Goal: Task Accomplishment & Management: Manage account settings

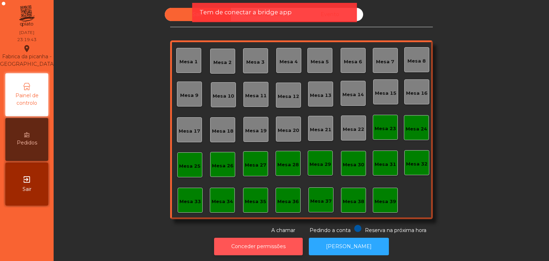
click at [251, 248] on button "Conceder permissões" at bounding box center [258, 247] width 89 height 18
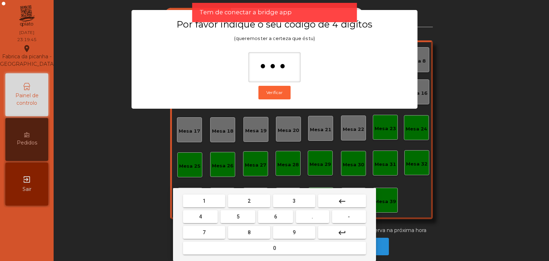
type input "****"
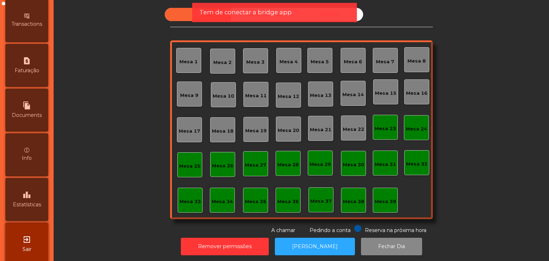
click at [30, 218] on div "leaderboard Estatísticas" at bounding box center [26, 199] width 43 height 43
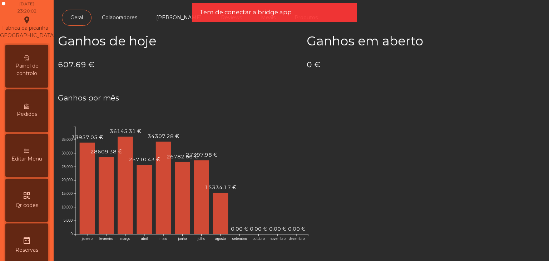
scroll to position [28, 0]
click at [25, 78] on span "Painel de controlo" at bounding box center [26, 70] width 39 height 15
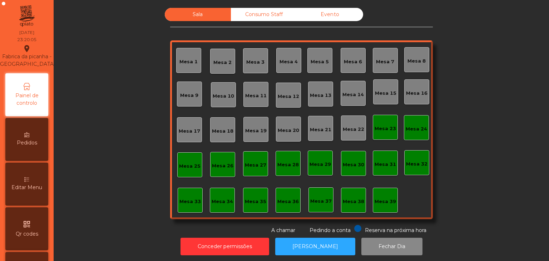
click at [250, 15] on div "Consumo Staff" at bounding box center [264, 14] width 66 height 13
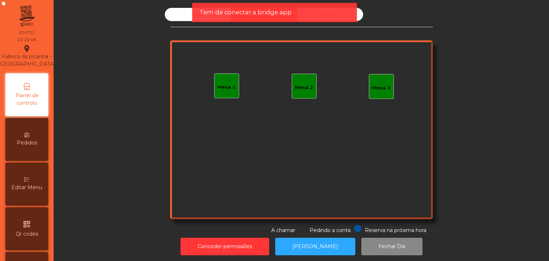
click at [328, 18] on div "Tem de conectar a bridge app" at bounding box center [274, 12] width 165 height 19
click at [332, 16] on div "Tem de conectar a bridge app" at bounding box center [275, 12] width 151 height 9
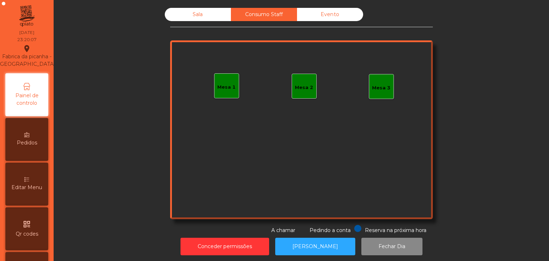
click at [331, 16] on div "Evento" at bounding box center [330, 14] width 66 height 13
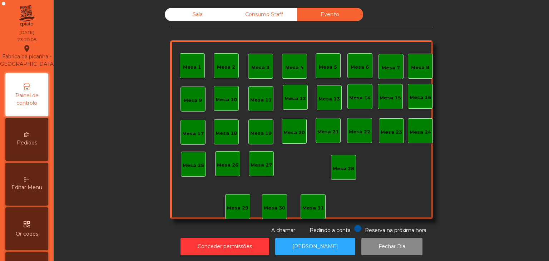
click at [192, 14] on div "Sala" at bounding box center [198, 14] width 66 height 13
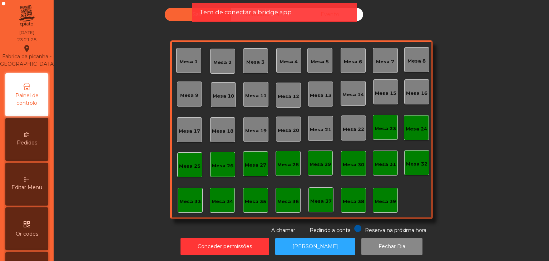
click at [241, 7] on div "Tem de conectar a bridge app" at bounding box center [274, 12] width 165 height 19
click at [240, 18] on div "Tem de conectar a bridge app" at bounding box center [274, 12] width 165 height 19
click at [237, 15] on span "Tem de conectar a bridge app" at bounding box center [246, 12] width 92 height 9
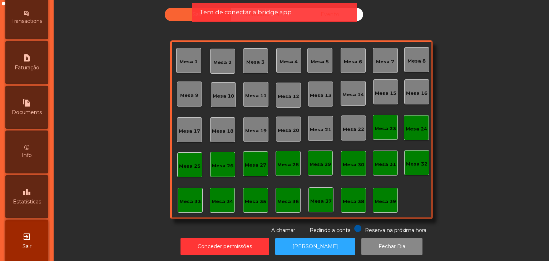
scroll to position [360, 0]
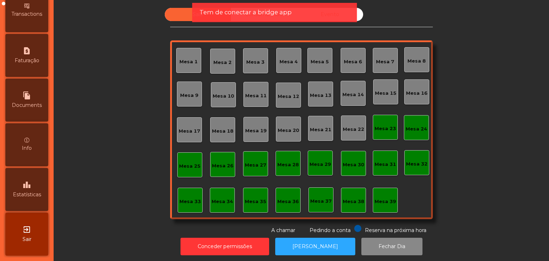
click at [18, 225] on div "exit_to_app Sair" at bounding box center [26, 234] width 43 height 43
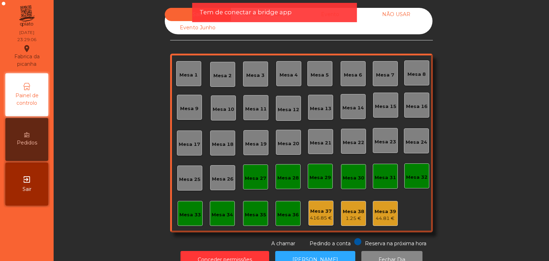
click at [262, 18] on div "Tem de conectar a bridge app" at bounding box center [274, 12] width 165 height 19
click at [259, 14] on span "Tem de conectar a bridge app" at bounding box center [246, 12] width 92 height 9
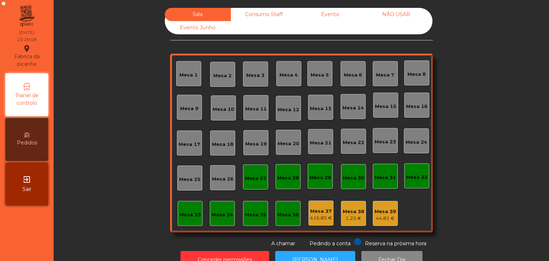
click at [260, 17] on div "Consumo Staff" at bounding box center [264, 14] width 66 height 13
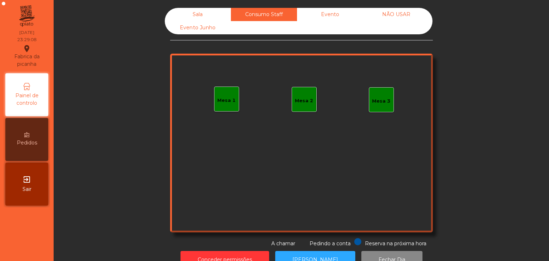
click at [310, 18] on div "Evento" at bounding box center [330, 14] width 66 height 13
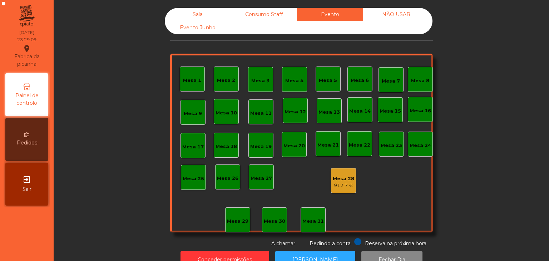
click at [375, 18] on div "NÃO USAR" at bounding box center [396, 14] width 66 height 13
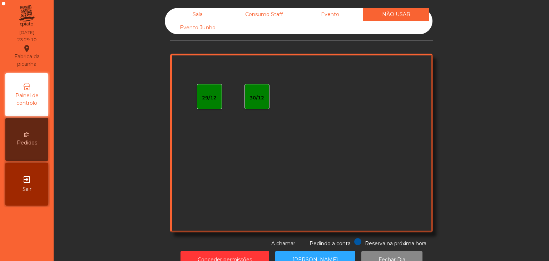
click at [174, 17] on div "Sala" at bounding box center [198, 14] width 66 height 13
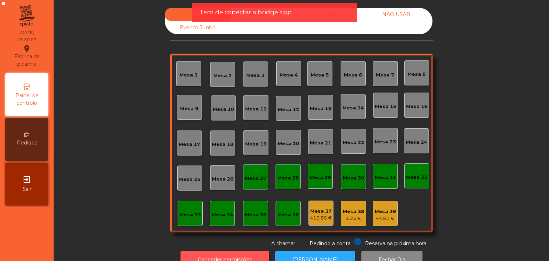
click at [228, 251] on button "Conceder permissões" at bounding box center [225, 260] width 89 height 18
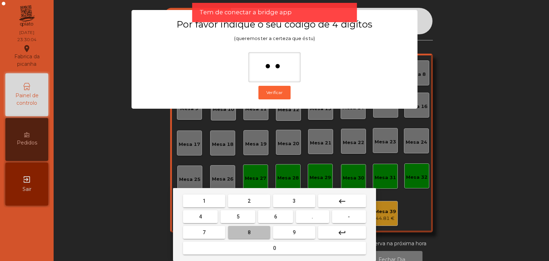
type input "***"
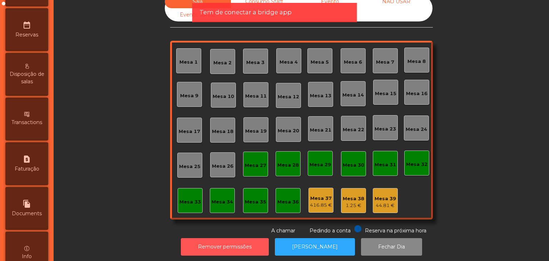
scroll to position [352, 0]
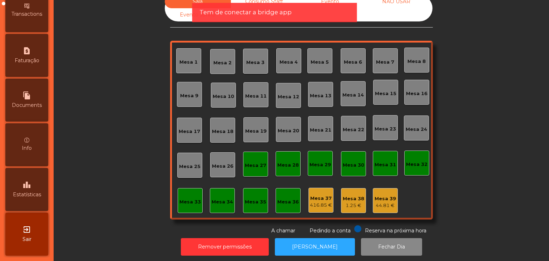
click at [31, 206] on div "leaderboard Estatísticas" at bounding box center [26, 189] width 43 height 43
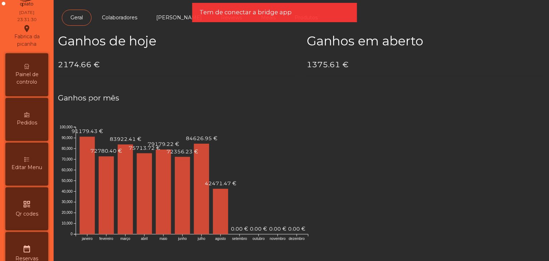
scroll to position [14, 0]
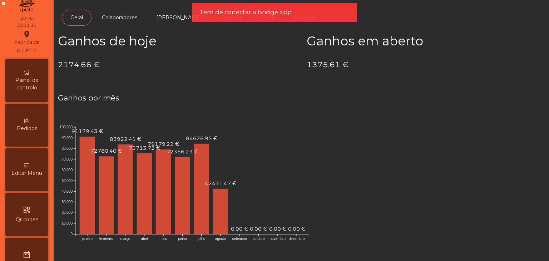
click at [26, 75] on div "Painel de controlo" at bounding box center [26, 80] width 43 height 43
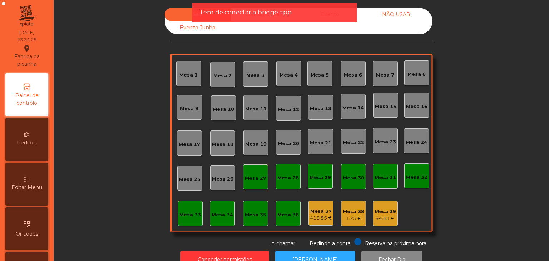
click at [391, 16] on div "NÃO USAR" at bounding box center [396, 14] width 66 height 13
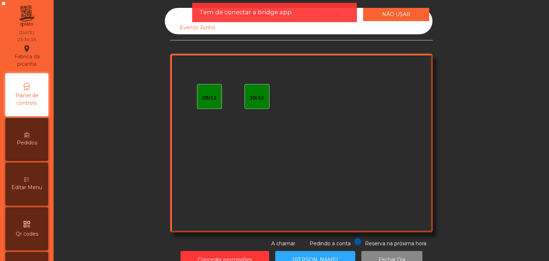
click at [339, 10] on div "Tem de conectar a bridge app" at bounding box center [275, 12] width 151 height 9
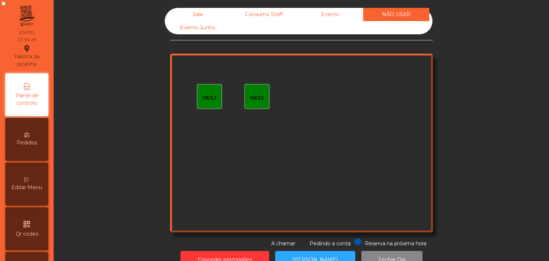
click at [338, 18] on div "Evento" at bounding box center [330, 14] width 66 height 13
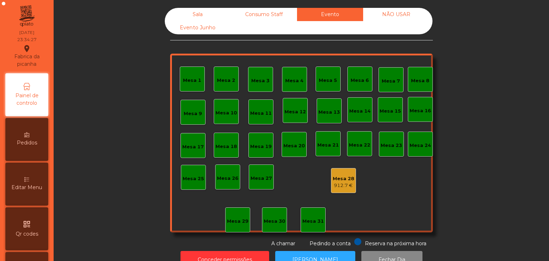
click at [333, 192] on div "Mesa 28 912.7 €" at bounding box center [343, 180] width 25 height 25
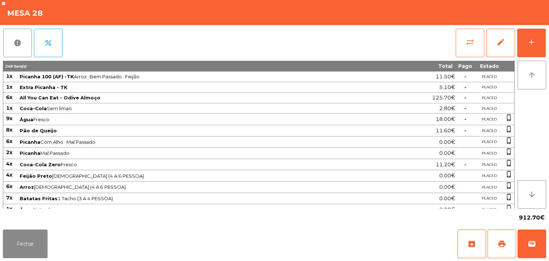
click at [469, 43] on span "sync_alt" at bounding box center [470, 42] width 9 height 9
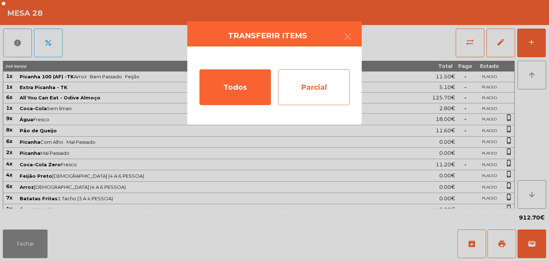
click at [309, 83] on div "Parcial" at bounding box center [314, 87] width 72 height 36
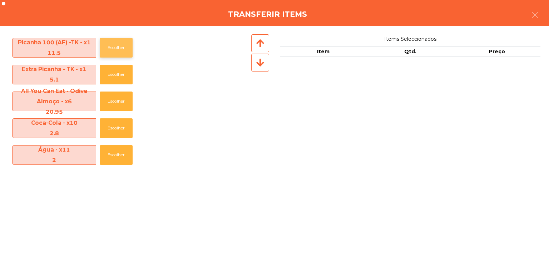
click at [130, 39] on button "Escolher" at bounding box center [116, 48] width 33 height 20
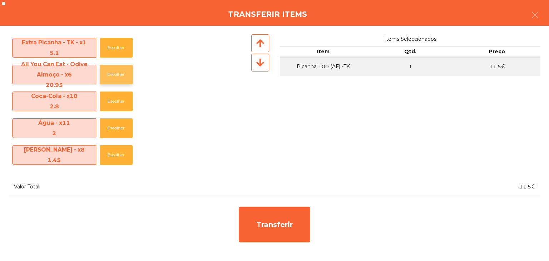
click at [116, 79] on button "Escolher" at bounding box center [116, 75] width 33 height 20
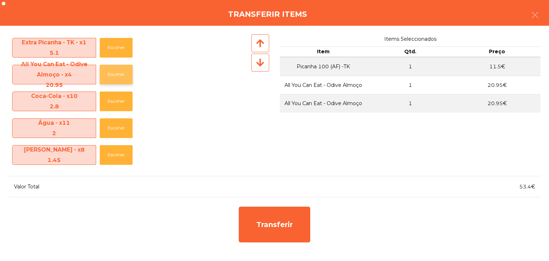
click at [116, 79] on button "Escolher" at bounding box center [116, 75] width 33 height 20
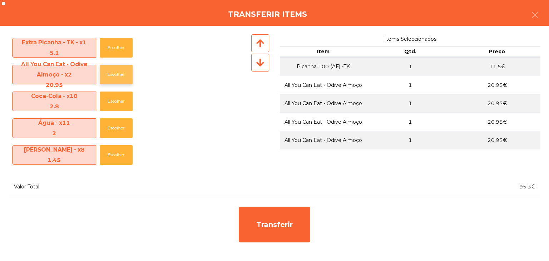
click at [116, 79] on button "Escolher" at bounding box center [116, 75] width 33 height 20
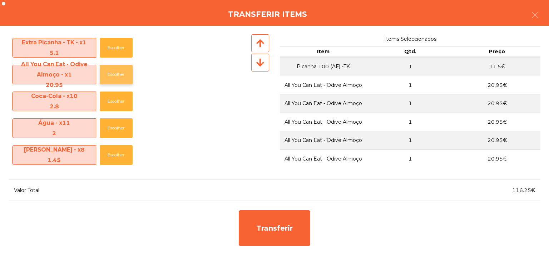
click at [116, 79] on button "Escolher" at bounding box center [116, 75] width 33 height 20
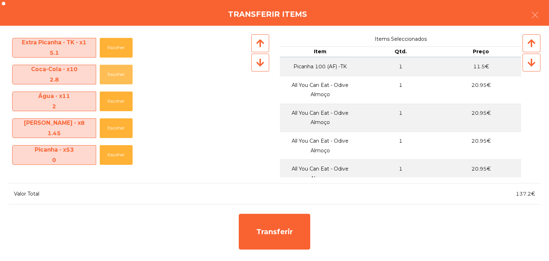
click at [116, 79] on button "Escolher" at bounding box center [116, 75] width 33 height 20
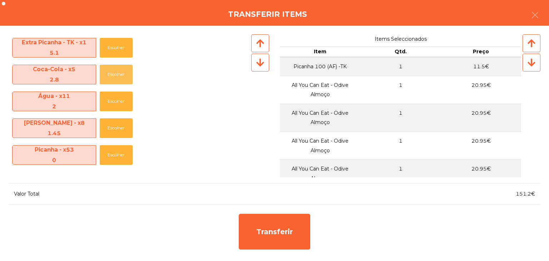
click at [116, 79] on button "Escolher" at bounding box center [116, 75] width 33 height 20
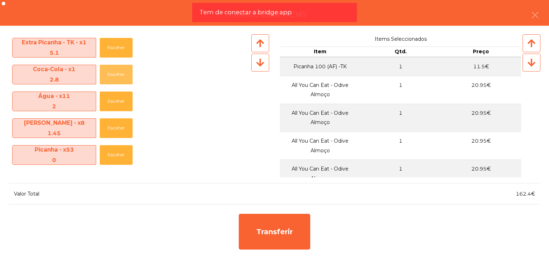
click at [116, 79] on button "Escolher" at bounding box center [116, 75] width 33 height 20
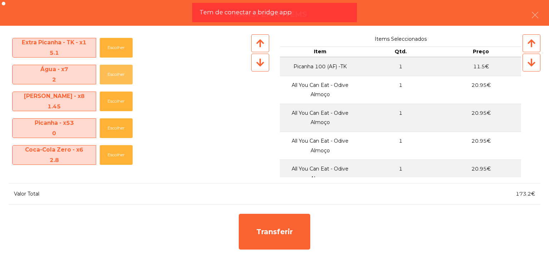
click at [116, 79] on button "Escolher" at bounding box center [116, 75] width 33 height 20
click at [255, 72] on div at bounding box center [259, 105] width 19 height 143
click at [257, 69] on div at bounding box center [260, 63] width 18 height 18
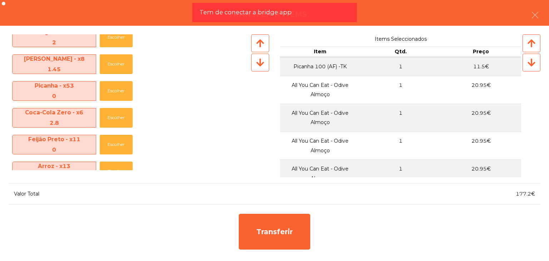
click at [257, 69] on div at bounding box center [260, 63] width 18 height 18
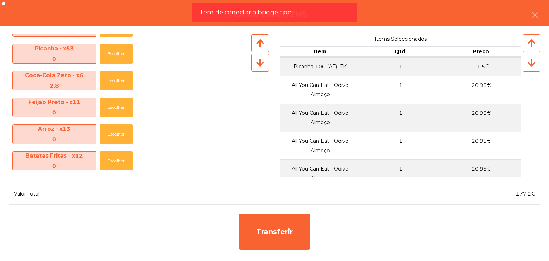
click at [257, 69] on div at bounding box center [260, 63] width 18 height 18
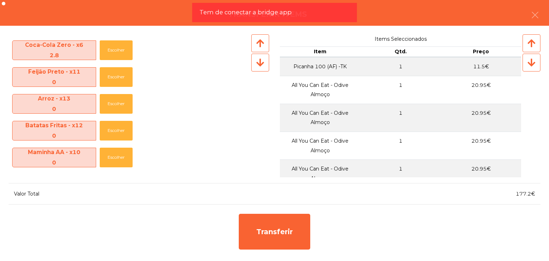
click at [257, 69] on div at bounding box center [260, 63] width 18 height 18
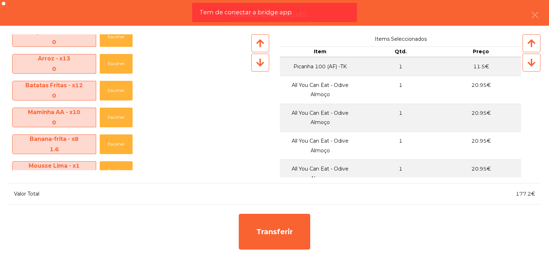
click at [257, 69] on div at bounding box center [260, 63] width 18 height 18
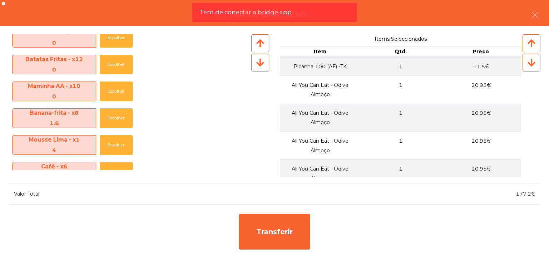
click at [257, 69] on div at bounding box center [260, 63] width 18 height 18
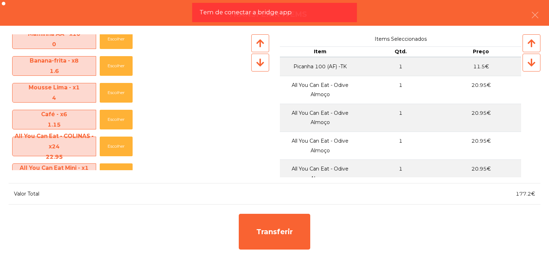
click at [257, 69] on div at bounding box center [260, 63] width 18 height 18
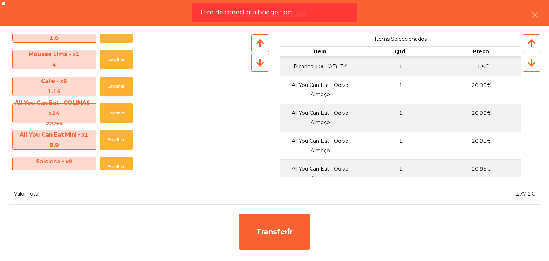
scroll to position [260, 0]
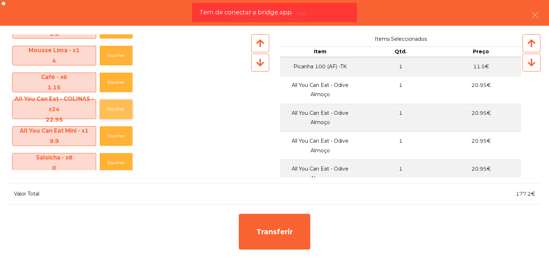
click at [125, 108] on button "Escolher" at bounding box center [116, 109] width 33 height 20
click at [125, 116] on button "Escolher" at bounding box center [116, 109] width 33 height 20
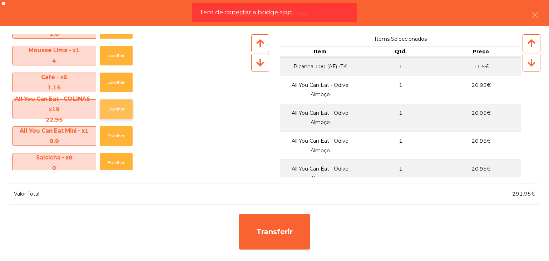
click at [125, 116] on button "Escolher" at bounding box center [116, 109] width 33 height 20
click at [118, 66] on div "Mousse Lima - x1 4 Escolher" at bounding box center [129, 55] width 241 height 27
click at [116, 59] on button "Escolher" at bounding box center [116, 56] width 33 height 20
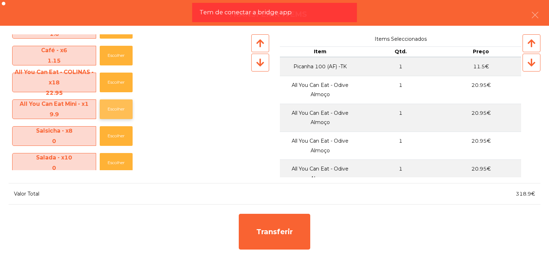
click at [124, 109] on button "Escolher" at bounding box center [116, 109] width 33 height 20
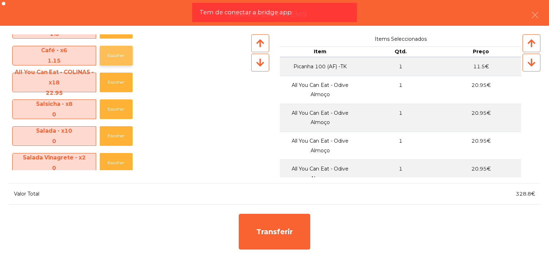
click at [111, 49] on button "Escolher" at bounding box center [116, 56] width 33 height 20
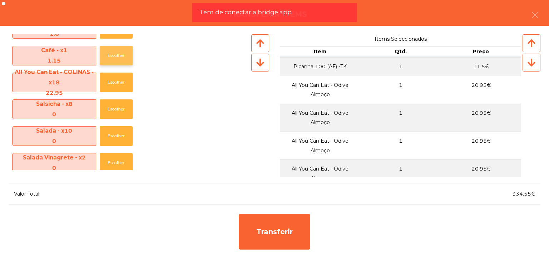
click at [111, 49] on button "Escolher" at bounding box center [116, 56] width 33 height 20
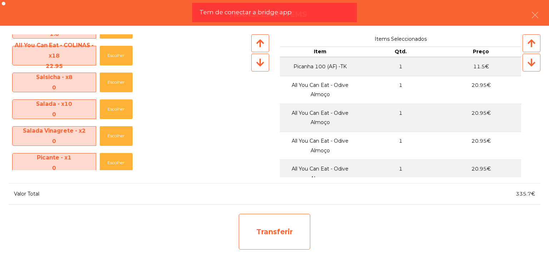
click at [278, 225] on div "Transferir" at bounding box center [275, 232] width 72 height 36
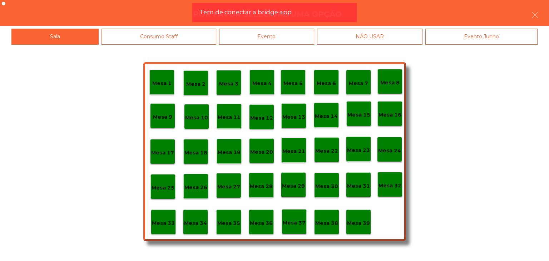
click at [300, 186] on p "Mesa 29" at bounding box center [293, 186] width 23 height 8
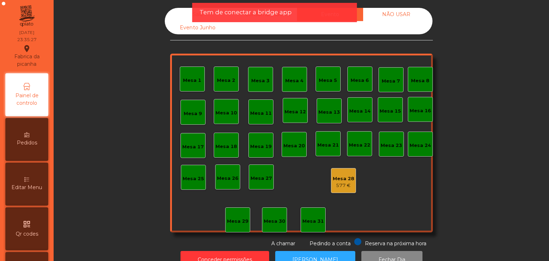
click at [335, 177] on div "Mesa 28" at bounding box center [343, 178] width 21 height 7
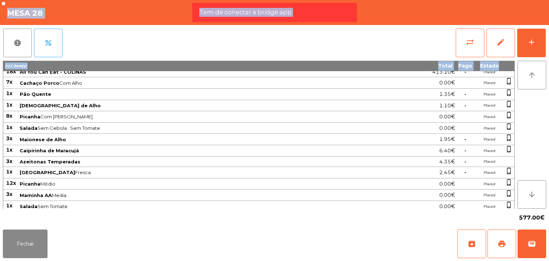
scroll to position [490, 0]
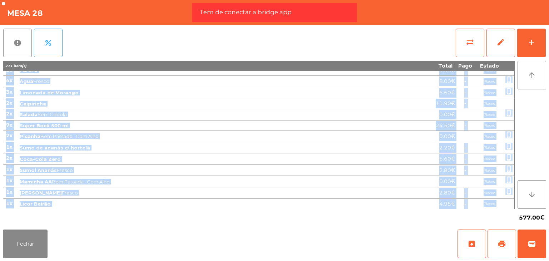
drag, startPoint x: 6, startPoint y: 78, endPoint x: 494, endPoint y: 204, distance: 503.3
copy tbody "8l Ipsum Dolorsi - AM 4.74€ - Consec 2a Eli se Doeius 96.32€ - Tempor incid_utl…"
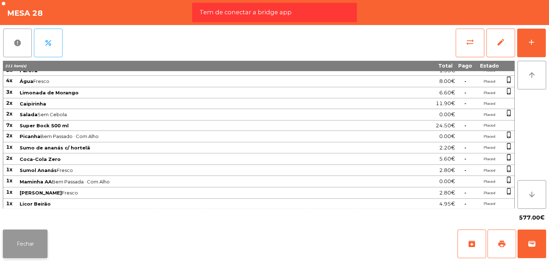
click at [47, 238] on button "Fechar" at bounding box center [25, 244] width 45 height 29
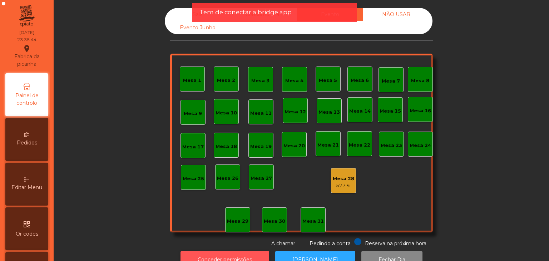
click at [196, 252] on button "Conceder permissões" at bounding box center [225, 260] width 89 height 18
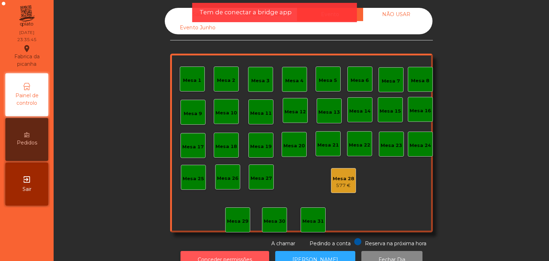
click at [196, 252] on button "Conceder permissões" at bounding box center [225, 260] width 89 height 18
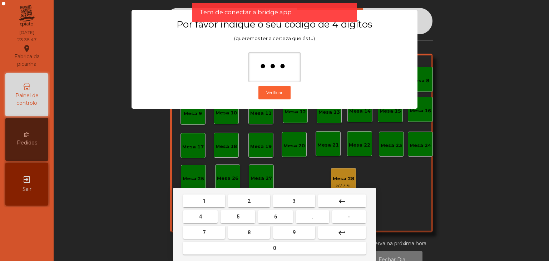
type input "****"
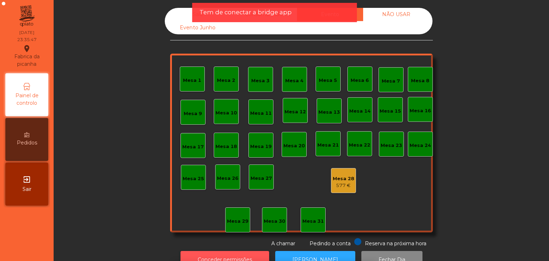
scroll to position [13, 0]
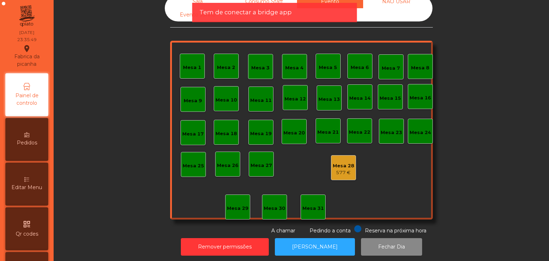
click at [346, 169] on div "577 €" at bounding box center [343, 172] width 21 height 7
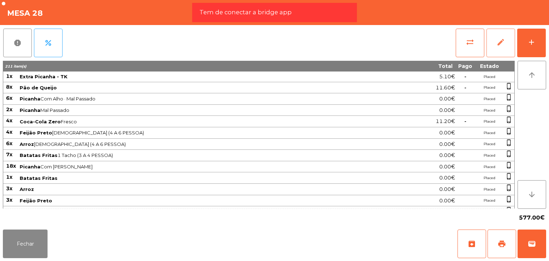
click at [502, 51] on button "edit" at bounding box center [501, 43] width 29 height 29
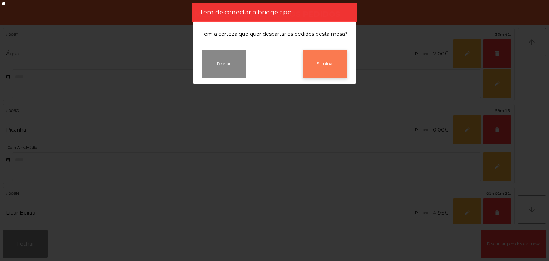
click at [333, 68] on button "Eliminar" at bounding box center [325, 64] width 45 height 29
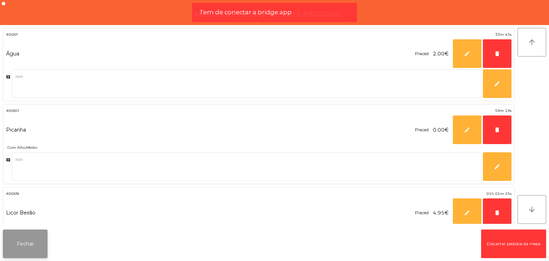
click at [24, 246] on button "Fechar" at bounding box center [25, 244] width 45 height 29
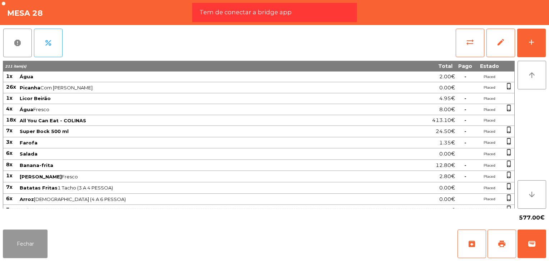
click at [29, 246] on button "Fechar" at bounding box center [25, 244] width 45 height 29
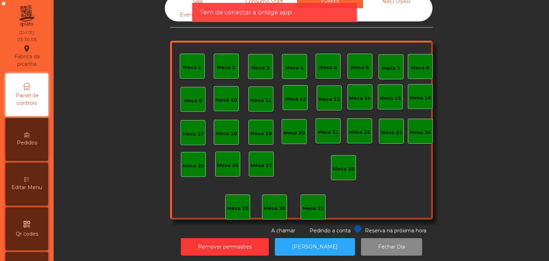
click at [194, 7] on div "Tem de conectar a bridge app" at bounding box center [274, 12] width 165 height 19
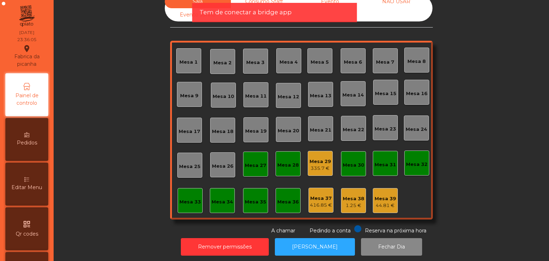
click at [311, 160] on div "Mesa 29" at bounding box center [320, 161] width 21 height 7
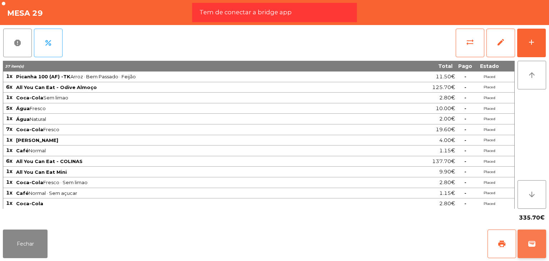
click at [538, 244] on button "wallet" at bounding box center [532, 244] width 29 height 29
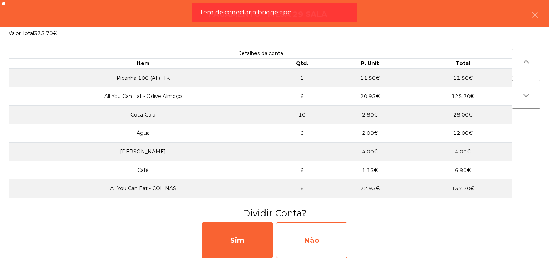
click at [294, 231] on div "Não" at bounding box center [312, 241] width 72 height 36
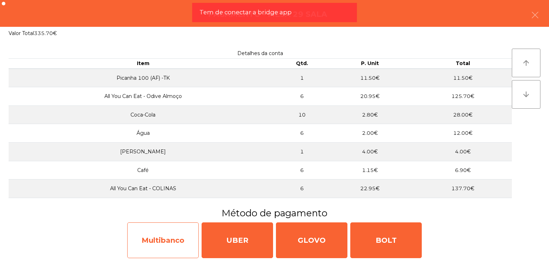
click at [162, 232] on div "Multibanco" at bounding box center [163, 241] width 72 height 36
select select "**"
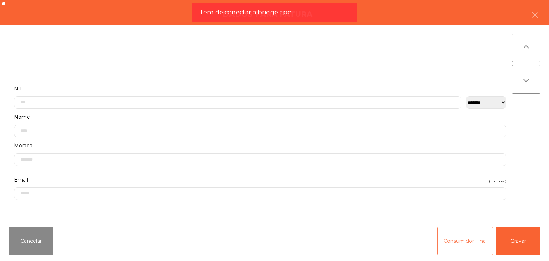
click at [458, 240] on button "Consumidor Final" at bounding box center [465, 241] width 55 height 29
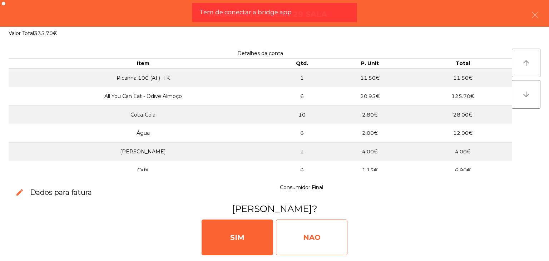
click at [347, 231] on div "NAO" at bounding box center [312, 238] width 72 height 36
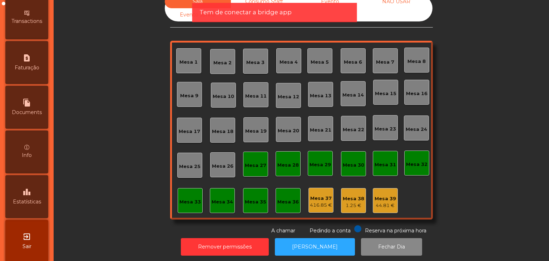
scroll to position [352, 0]
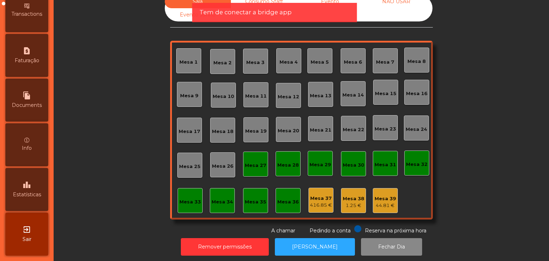
click at [22, 235] on div "exit_to_app Sair" at bounding box center [26, 234] width 43 height 43
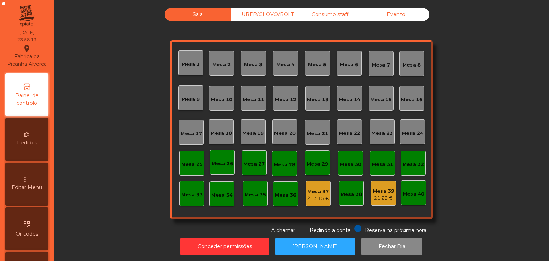
scroll to position [226, 0]
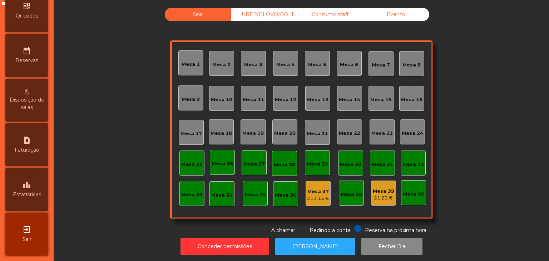
click at [31, 207] on div "leaderboard Estatísticas" at bounding box center [26, 189] width 43 height 43
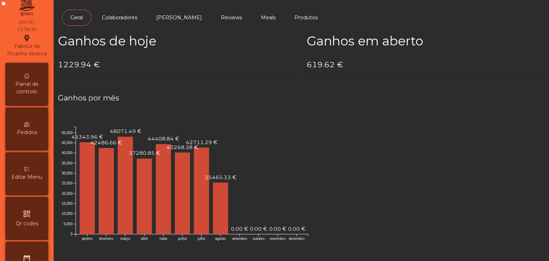
scroll to position [6, 0]
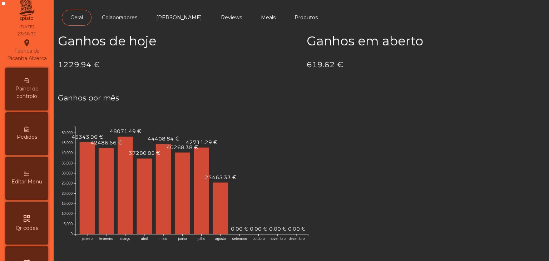
click at [31, 94] on span "Painel de controlo" at bounding box center [26, 92] width 39 height 15
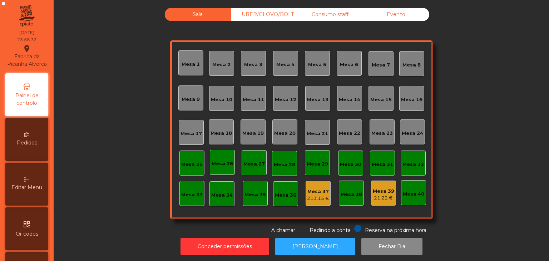
click at [382, 15] on div "Evento" at bounding box center [396, 14] width 66 height 13
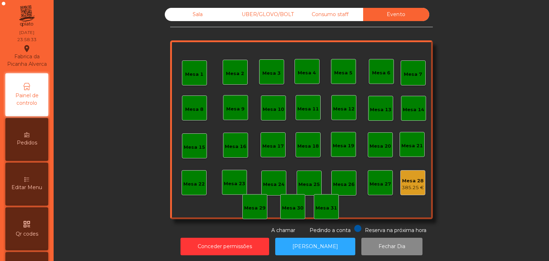
click at [342, 15] on div "Consumo staff" at bounding box center [330, 14] width 66 height 13
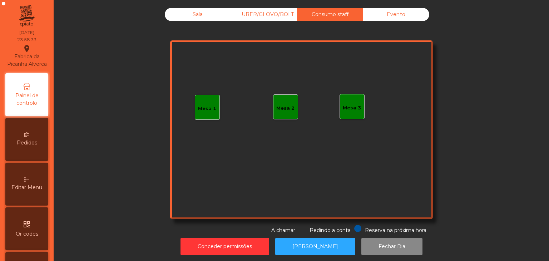
click at [408, 12] on div "Evento" at bounding box center [396, 14] width 66 height 13
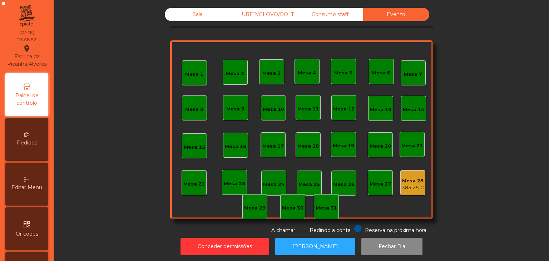
click at [416, 185] on div "385.25 €" at bounding box center [413, 187] width 22 height 7
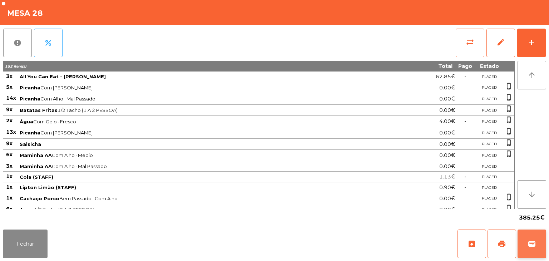
click at [539, 235] on button "wallet" at bounding box center [532, 244] width 29 height 29
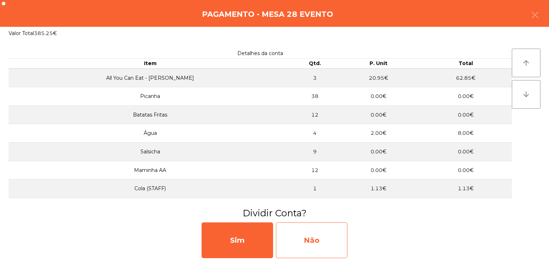
click at [335, 233] on div "Não" at bounding box center [312, 241] width 72 height 36
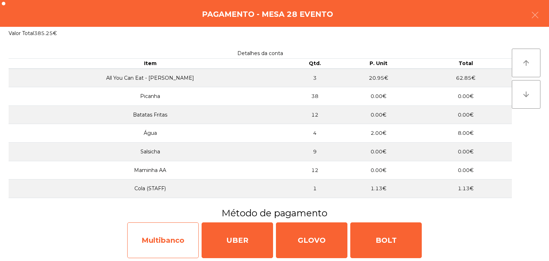
click at [177, 240] on div "Multibanco" at bounding box center [163, 241] width 72 height 36
select select "**"
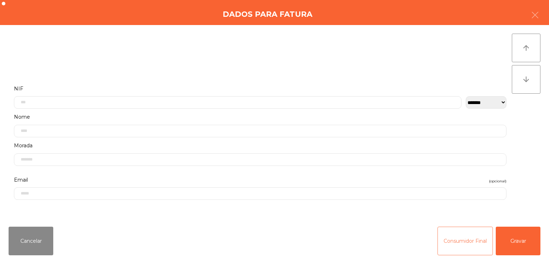
click at [444, 234] on button "Consumidor Final" at bounding box center [465, 241] width 55 height 29
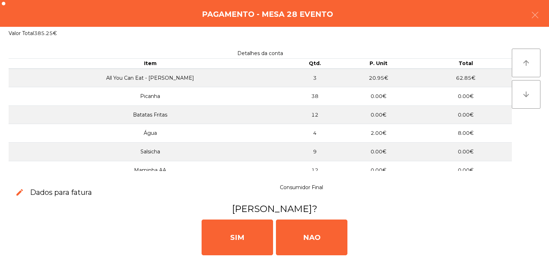
click at [301, 219] on div "SIM NAO" at bounding box center [275, 236] width 544 height 43
click at [275, 224] on div "SIM NAO" at bounding box center [275, 236] width 544 height 43
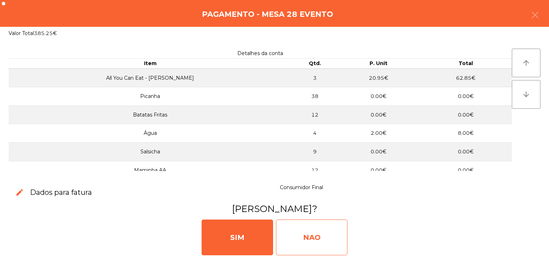
click at [299, 226] on div "NAO" at bounding box center [312, 238] width 72 height 36
